Goal: Task Accomplishment & Management: Manage account settings

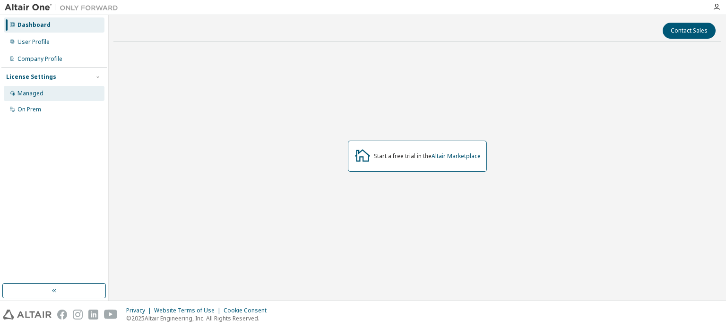
click at [39, 94] on div "Managed" at bounding box center [30, 94] width 26 height 8
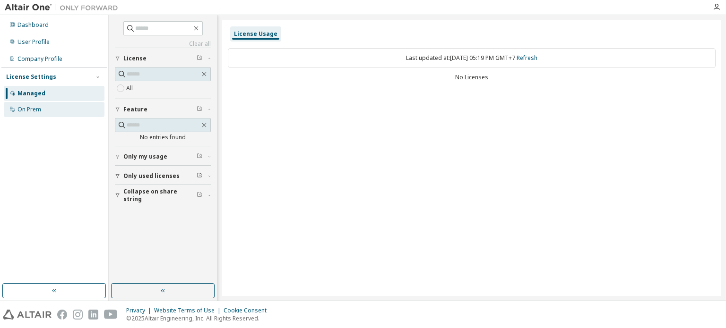
click at [34, 108] on div "On Prem" at bounding box center [29, 110] width 24 height 8
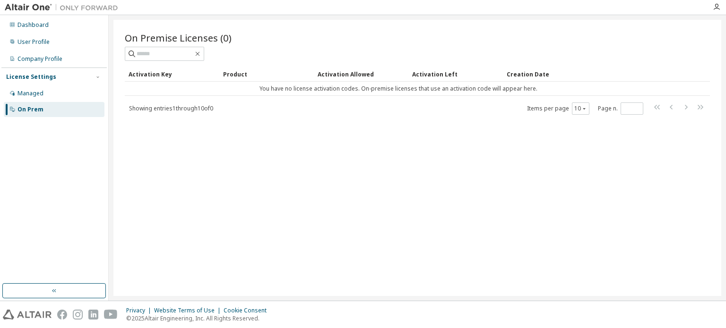
click at [160, 75] on div "Activation Key" at bounding box center [172, 74] width 87 height 15
click at [49, 46] on div "User Profile" at bounding box center [54, 41] width 101 height 15
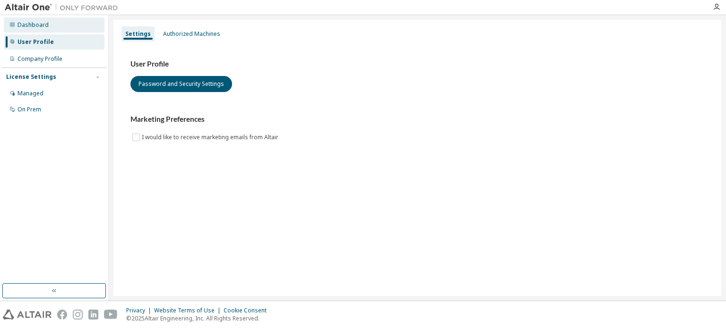
click at [44, 24] on div "Dashboard" at bounding box center [32, 25] width 31 height 8
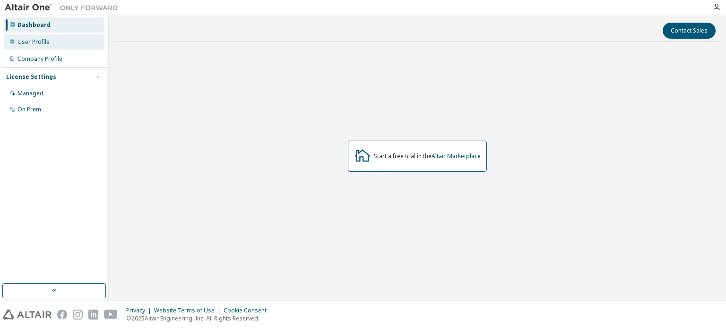
click at [46, 40] on div "User Profile" at bounding box center [33, 42] width 32 height 8
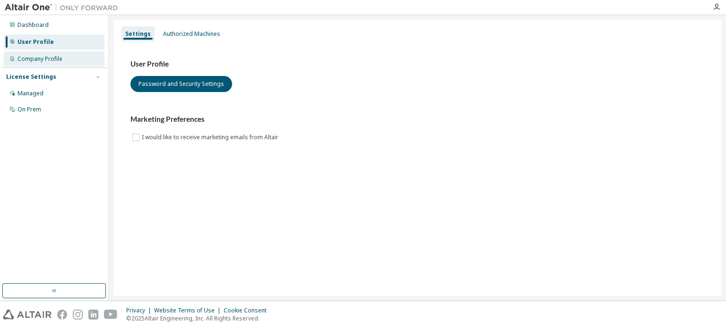
click at [52, 52] on div "Company Profile" at bounding box center [54, 59] width 101 height 15
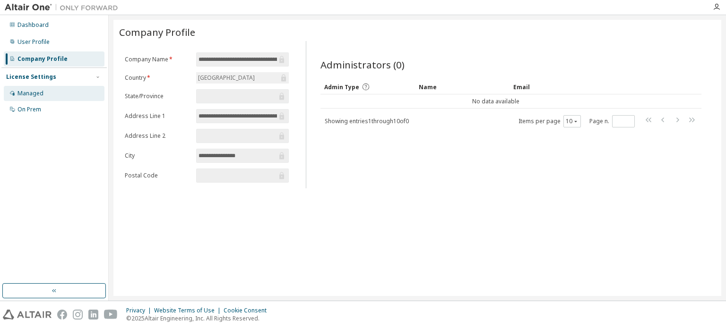
click at [62, 90] on div "Managed" at bounding box center [54, 93] width 101 height 15
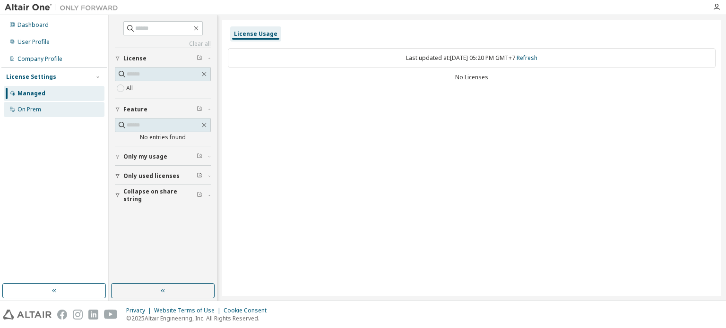
click at [51, 112] on div "On Prem" at bounding box center [54, 109] width 101 height 15
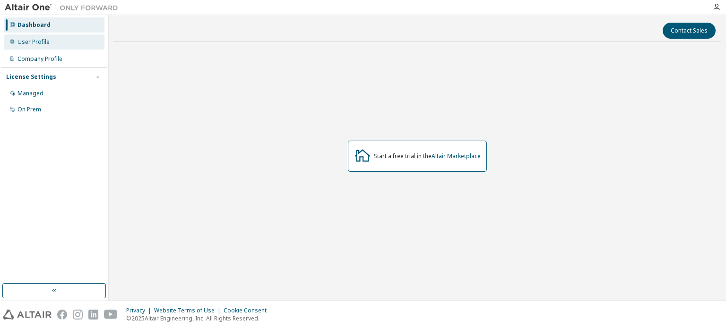
click at [53, 39] on div "User Profile" at bounding box center [54, 41] width 101 height 15
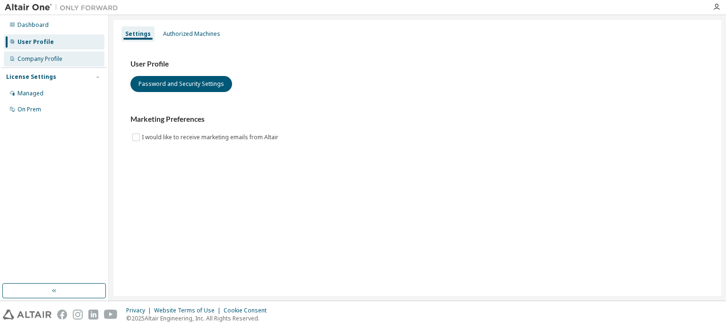
click at [53, 57] on div "Company Profile" at bounding box center [39, 59] width 45 height 8
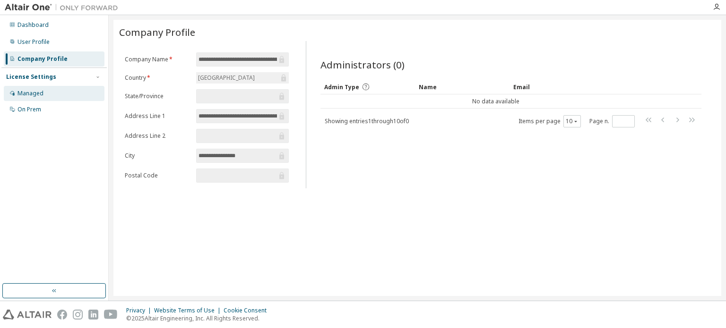
click at [53, 93] on div "Managed" at bounding box center [54, 93] width 101 height 15
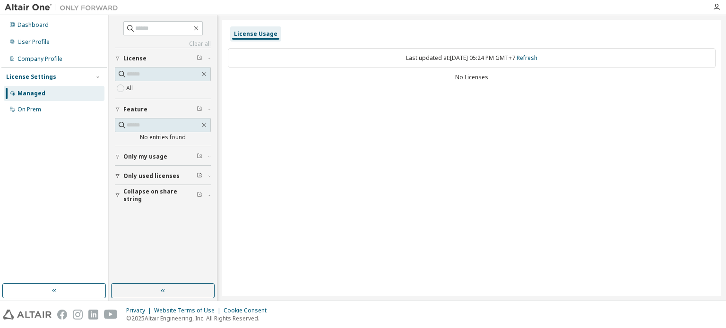
drag, startPoint x: 51, startPoint y: 117, endPoint x: 58, endPoint y: 119, distance: 6.9
click at [61, 113] on div "License Settings Managed On Prem" at bounding box center [53, 93] width 105 height 51
click at [58, 110] on div "On Prem" at bounding box center [54, 109] width 101 height 15
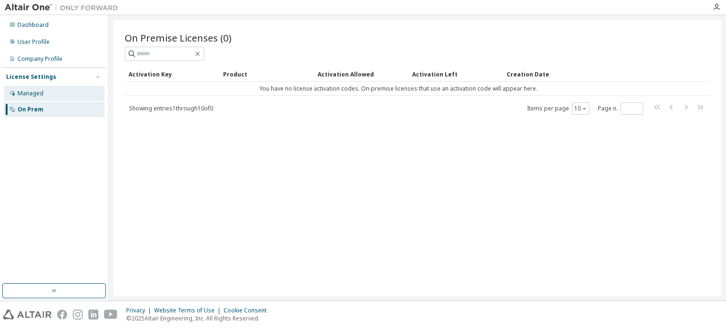
click at [60, 97] on div "Managed" at bounding box center [54, 93] width 101 height 15
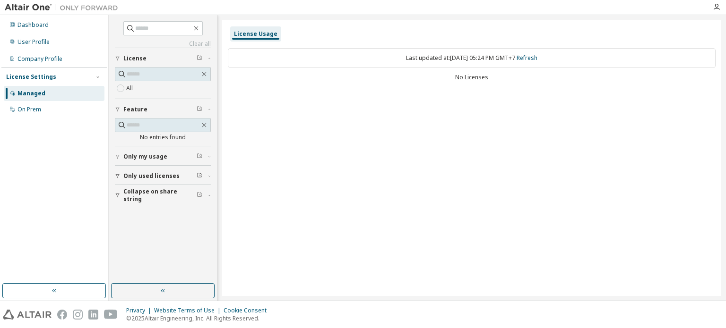
click at [144, 177] on span "Only used licenses" at bounding box center [151, 176] width 56 height 8
